Goal: Task Accomplishment & Management: Manage account settings

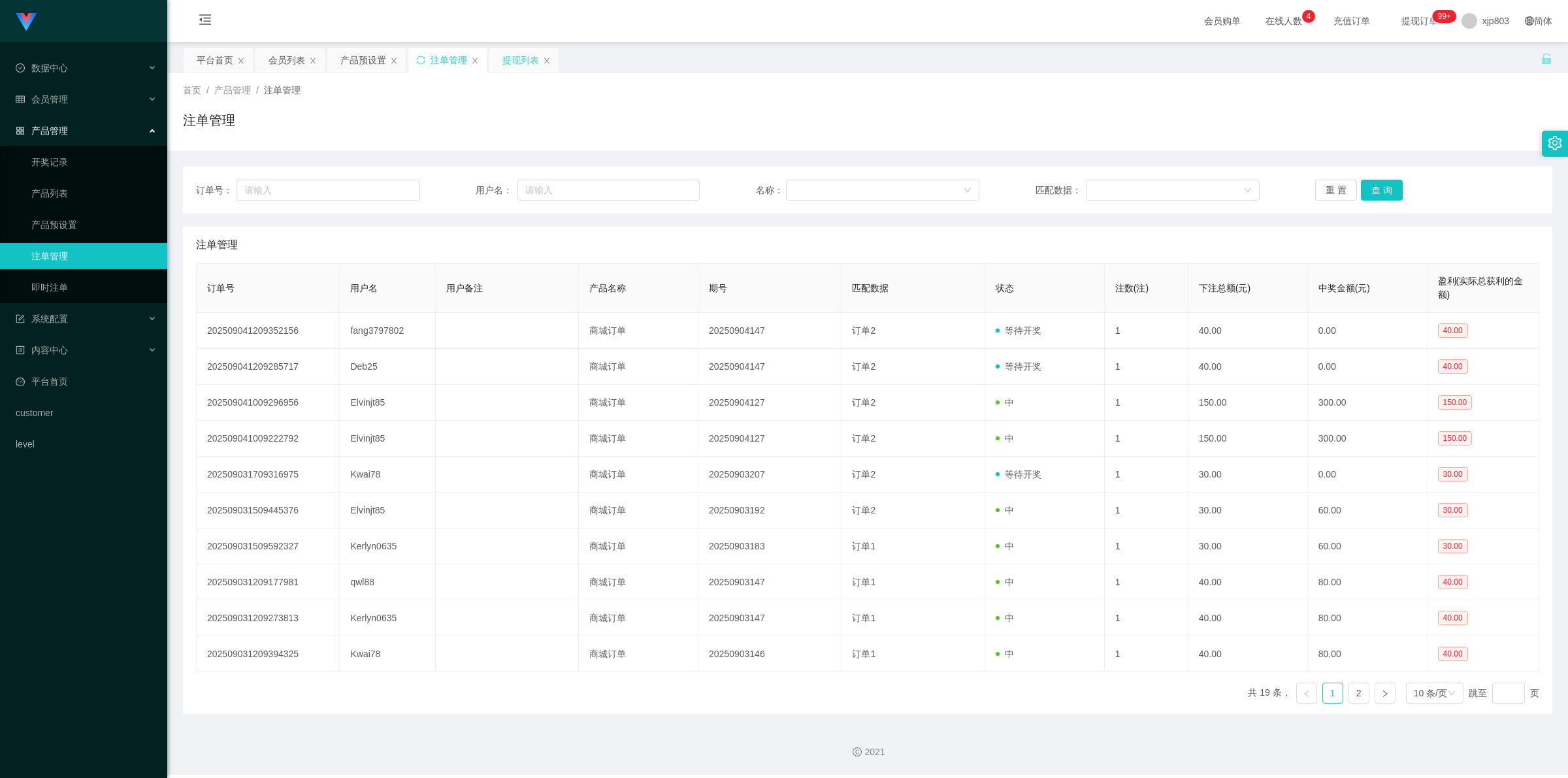
click at [507, 57] on div "提现列表" at bounding box center [520, 60] width 37 height 24
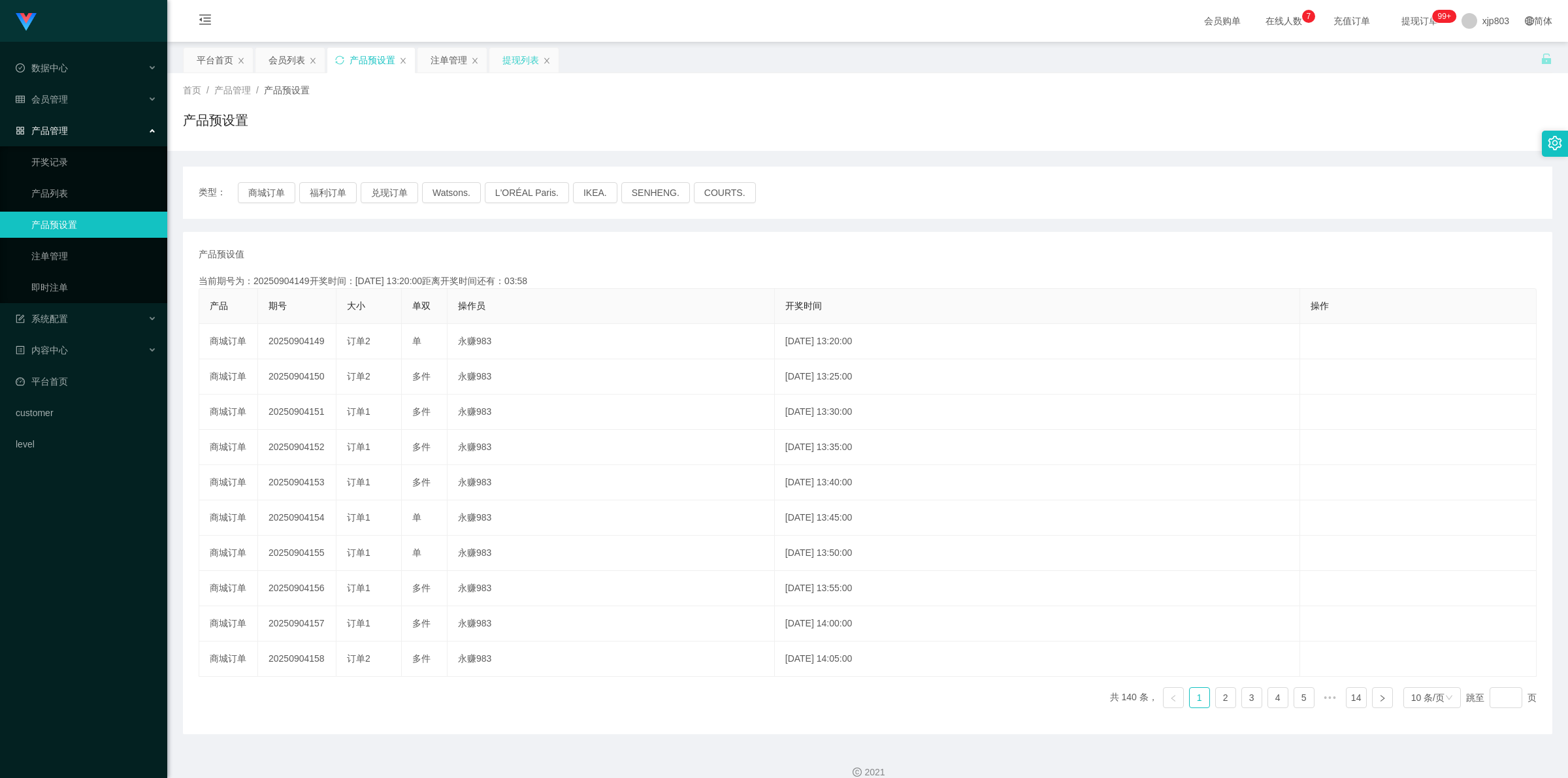
click at [520, 55] on div "提现列表" at bounding box center [520, 60] width 37 height 24
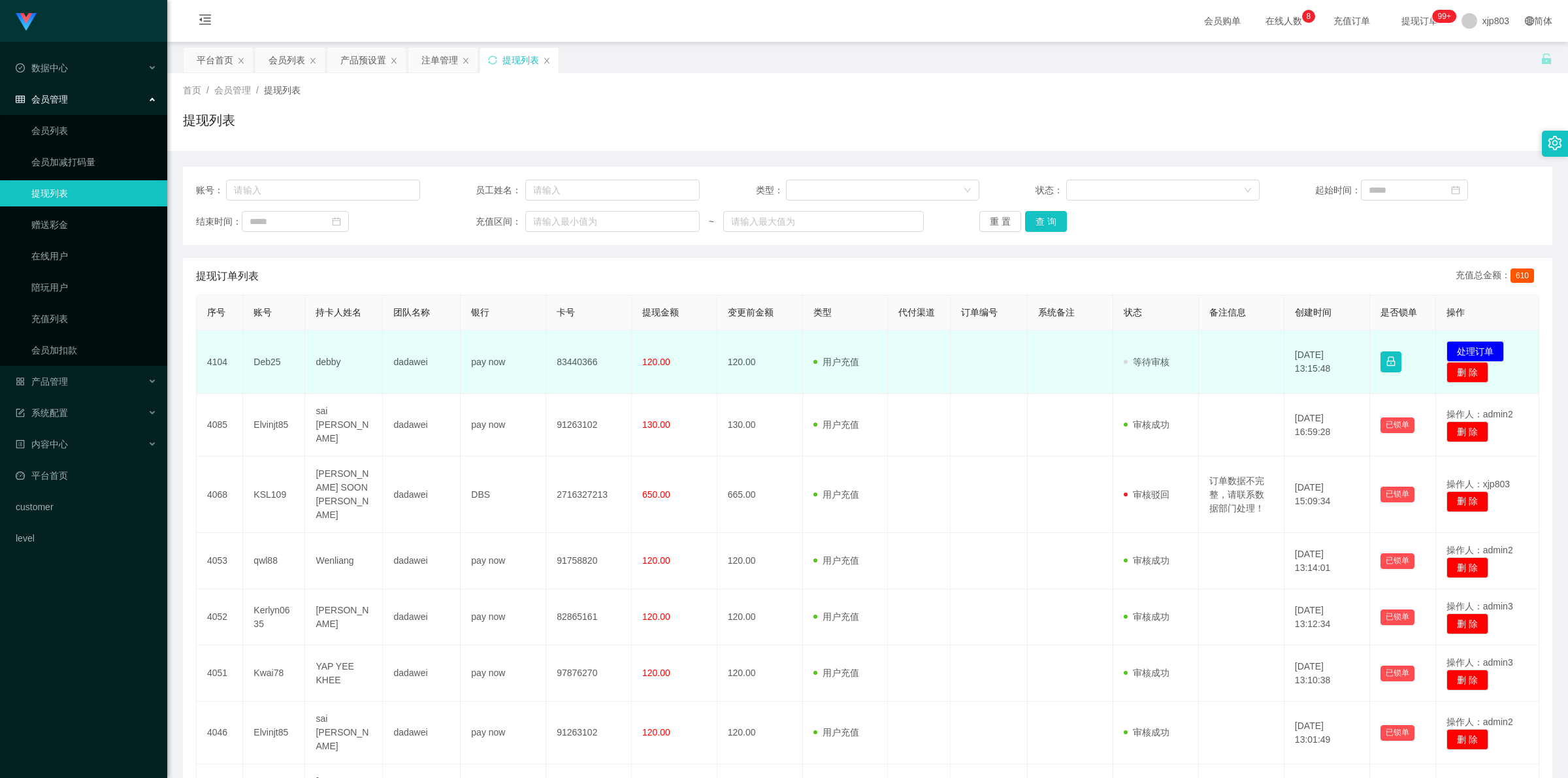
click at [260, 279] on td "Deb25" at bounding box center [274, 362] width 62 height 63
copy td "Deb25"
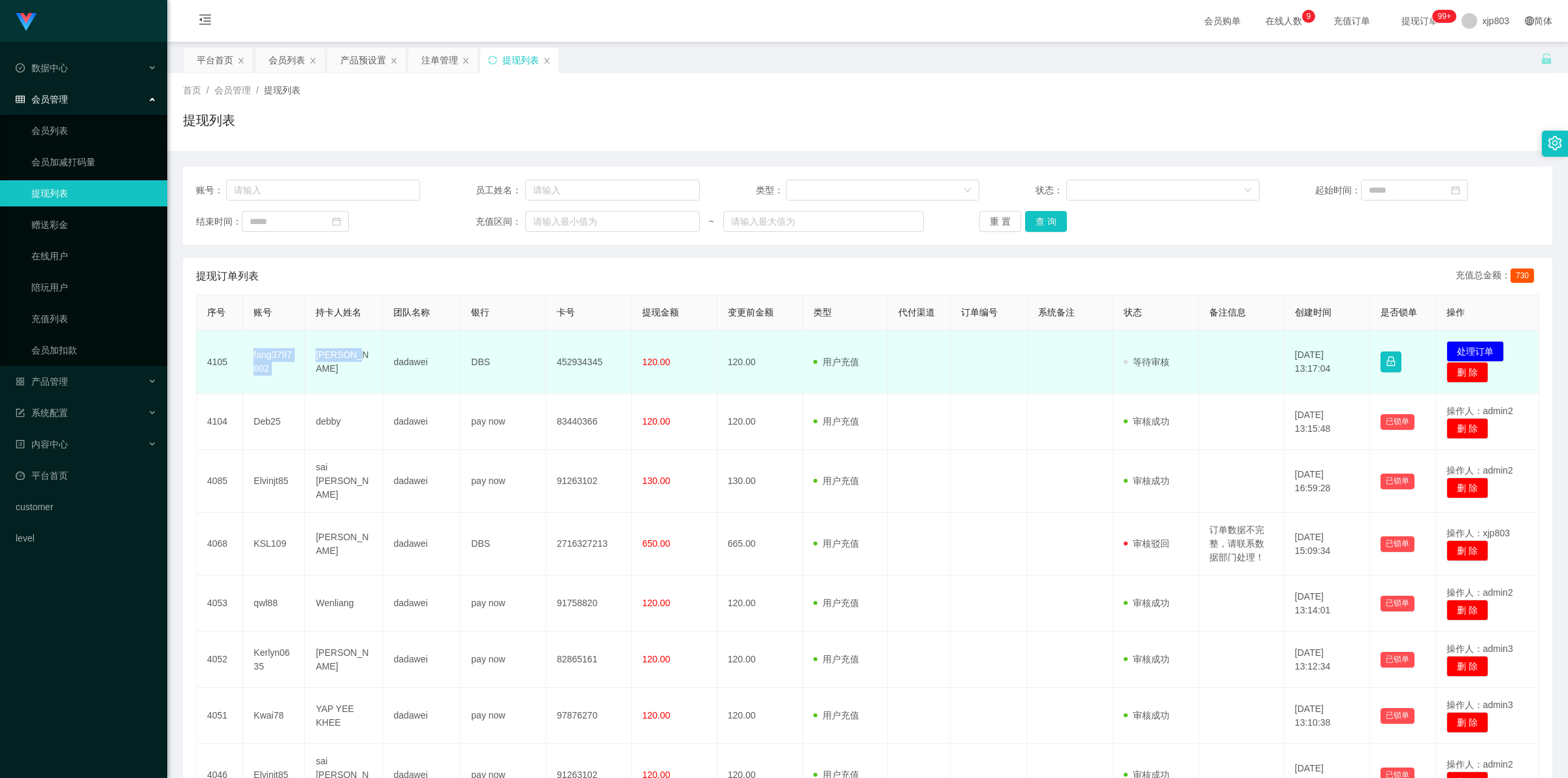
drag, startPoint x: 248, startPoint y: 357, endPoint x: 360, endPoint y: 364, distance: 112.2
click at [360, 364] on tr "4105 fang3797802 fang hua dadawei DBS 452934345 120.00 120.00 用户充值 人工扣款 审核驳回 审核…" at bounding box center [868, 362] width 1343 height 63
copy tr "fang3797802 [PERSON_NAME]"
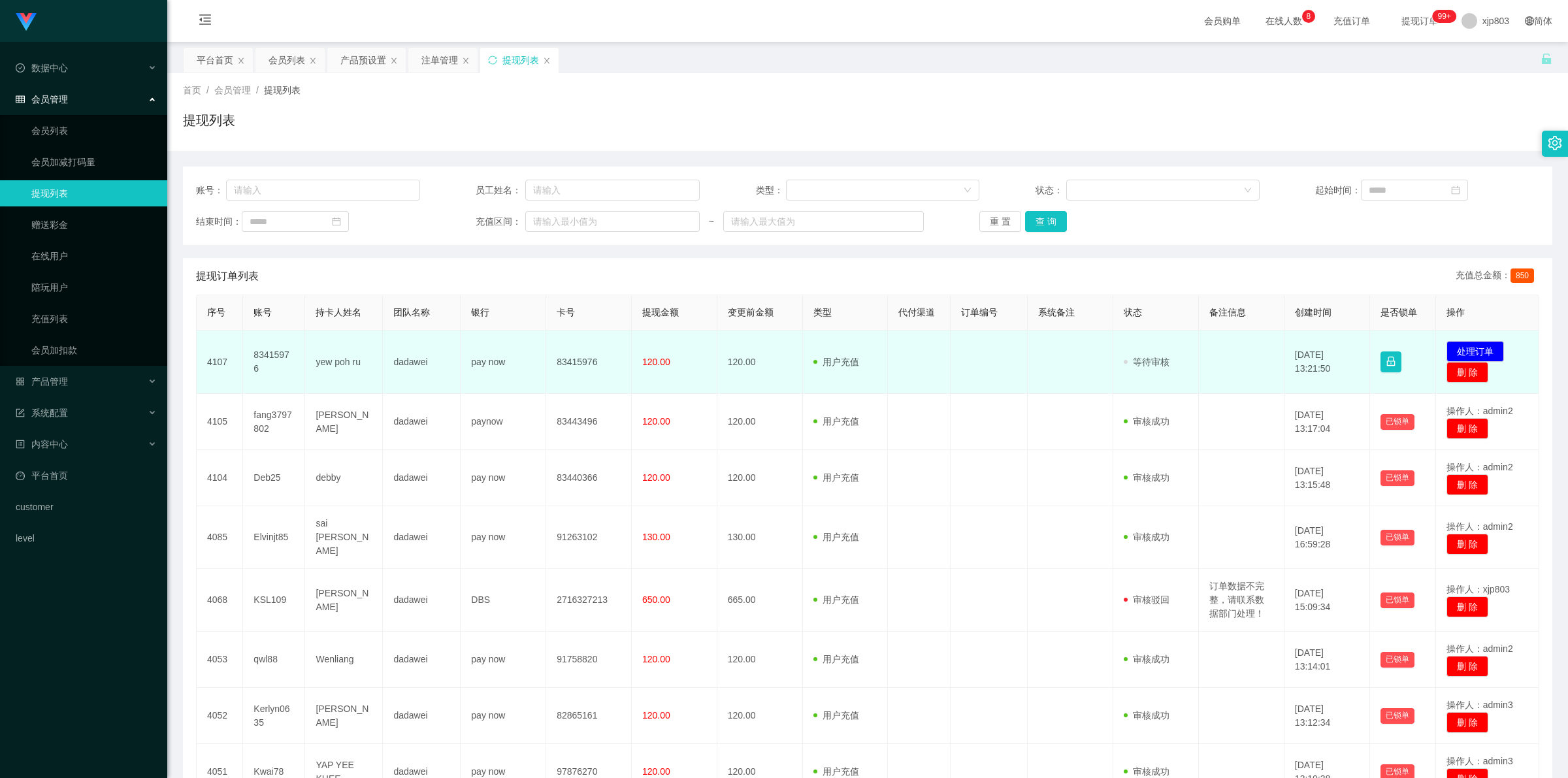
click at [263, 359] on td "83415976" at bounding box center [274, 362] width 62 height 63
copy td "83415976"
click at [347, 360] on td "yew poh ru" at bounding box center [344, 362] width 78 height 63
drag, startPoint x: 249, startPoint y: 359, endPoint x: 372, endPoint y: 370, distance: 123.5
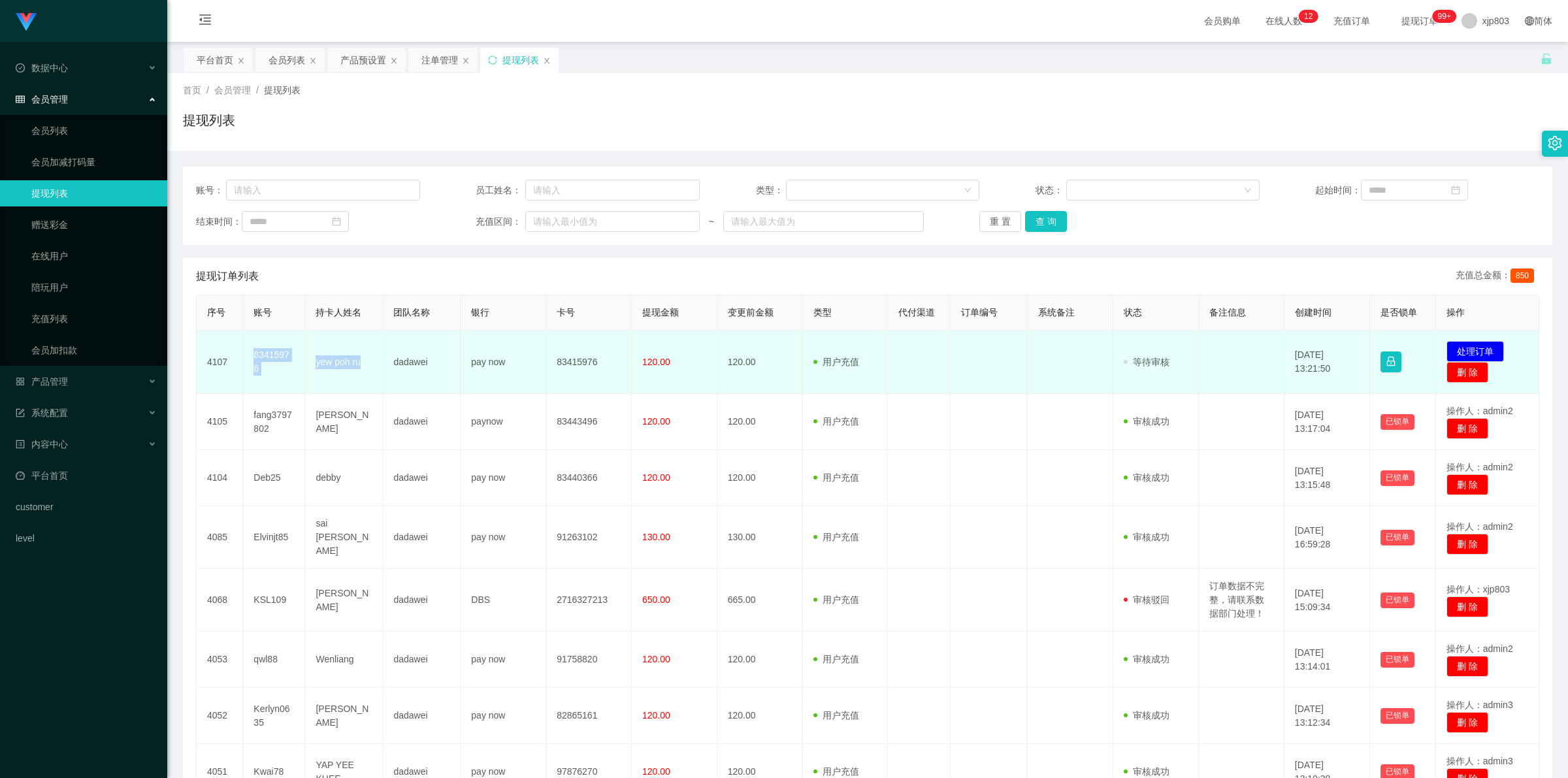
click at [372, 370] on tr "4107 83415976 yew poh ru dadawei pay now 83415976 120.00 120.00 用户充值 人工扣款 审核驳回 …" at bounding box center [868, 362] width 1343 height 63
copy tr "83415976 yew poh ru"
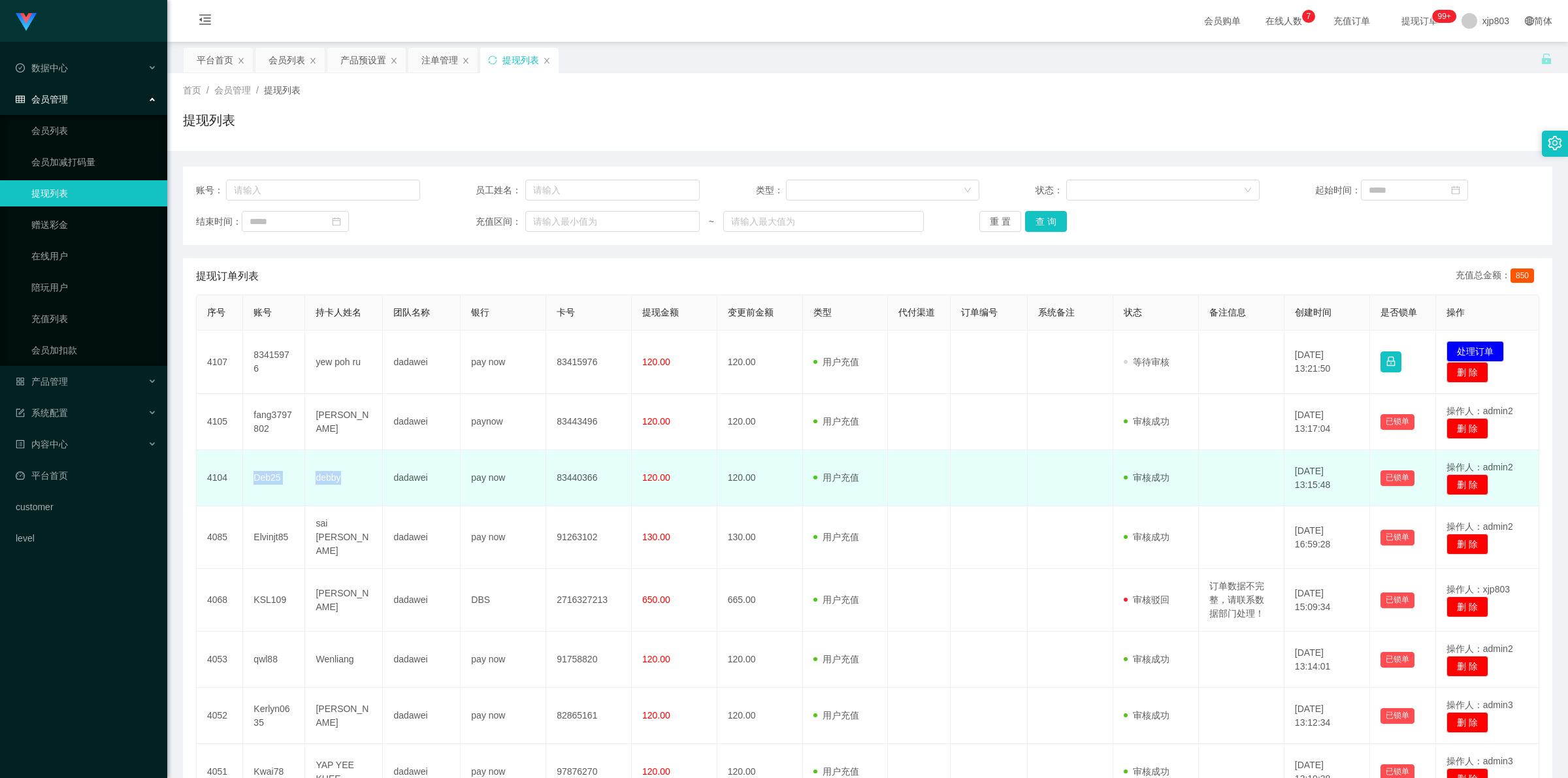
drag, startPoint x: 245, startPoint y: 472, endPoint x: 363, endPoint y: 483, distance: 118.5
click at [363, 483] on tr "4104 Deb25 debby dadawei pay now 83440366 120.00 120.00 用户充值 人工扣款 审核驳回 审核成功 等待审…" at bounding box center [868, 478] width 1343 height 56
copy tr "Deb25 debby"
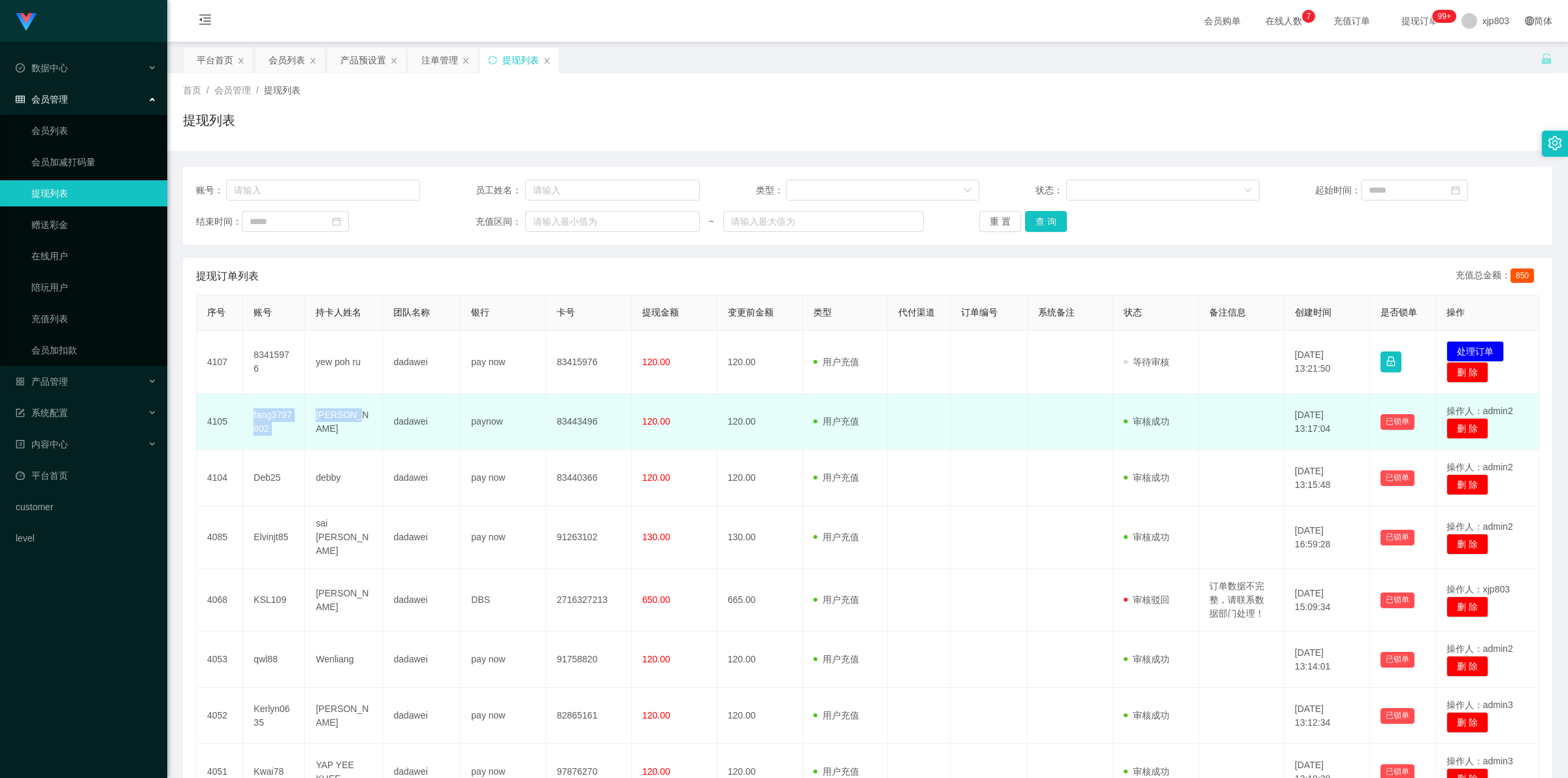
copy tr "fang3797802 fang hua"
drag, startPoint x: 247, startPoint y: 418, endPoint x: 362, endPoint y: 432, distance: 115.8
click at [362, 432] on tr "4105 fang3797802 fang hua dadawei paynow 83443496 120.00 120.00 用户充值 人工扣款 审核驳回 …" at bounding box center [868, 422] width 1343 height 56
